Goal: Transaction & Acquisition: Purchase product/service

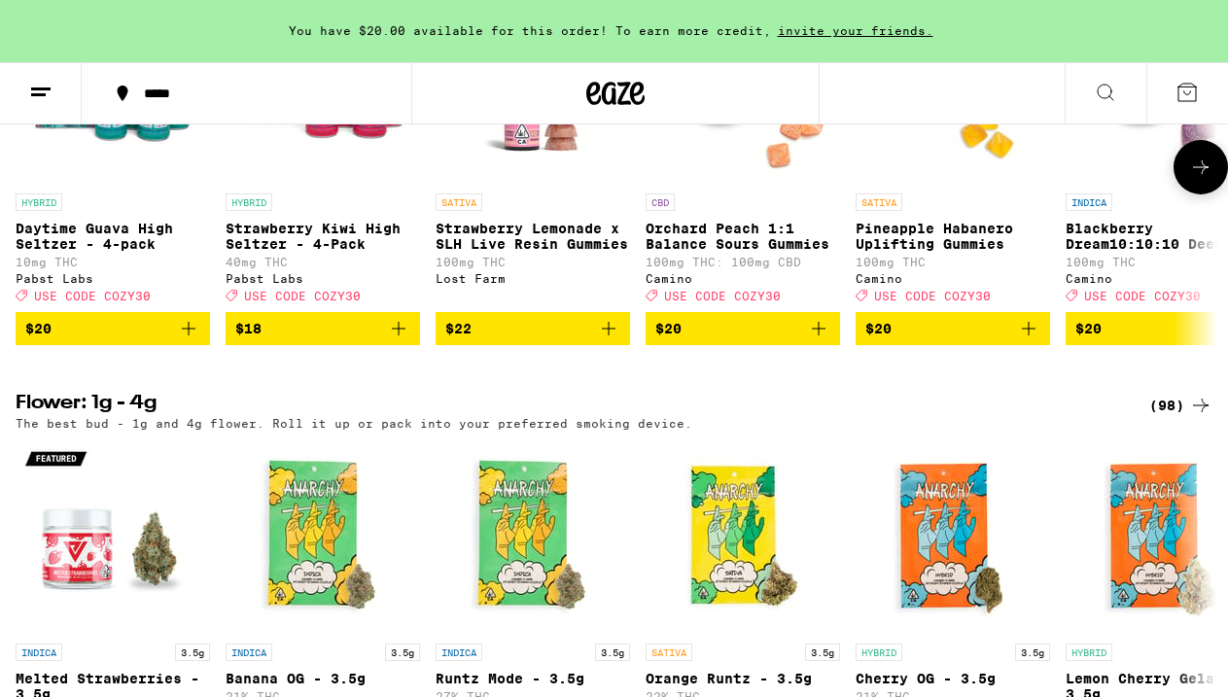
scroll to position [2142, 0]
